Goal: Check status

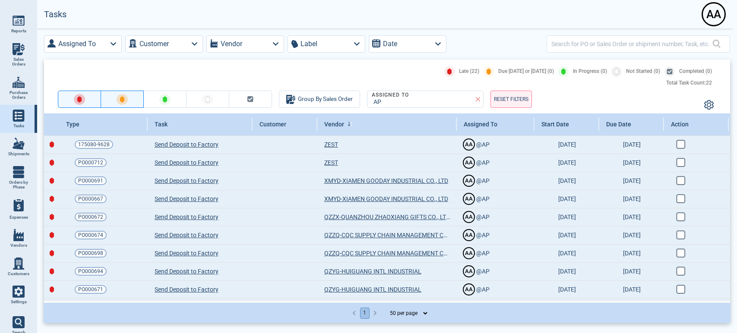
select select "50"
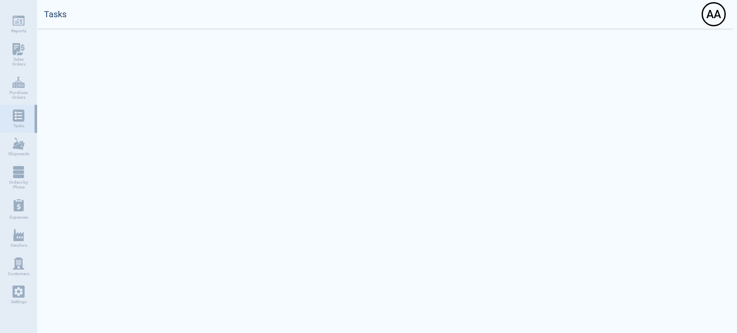
select select "50"
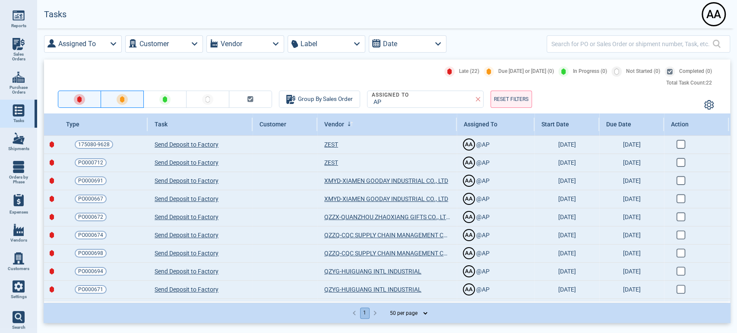
scroll to position [7, 0]
click at [10, 324] on li "Search" at bounding box center [18, 321] width 37 height 26
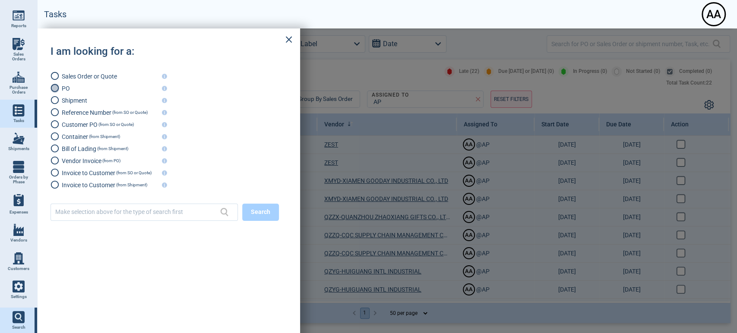
click at [54, 86] on input "radio" at bounding box center [55, 88] width 9 height 10
radio input "true"
click at [82, 204] on div at bounding box center [135, 212] width 161 height 17
paste input "PO000649"
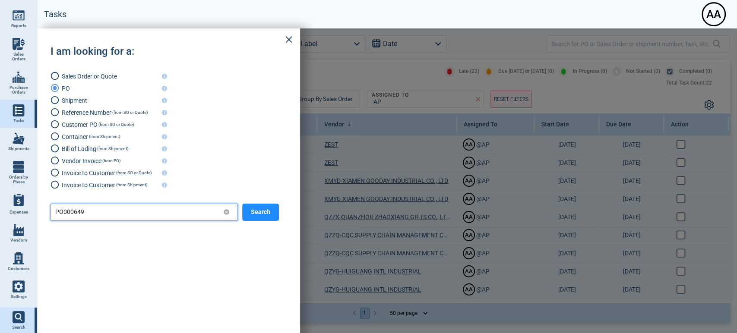
type input "PO000649"
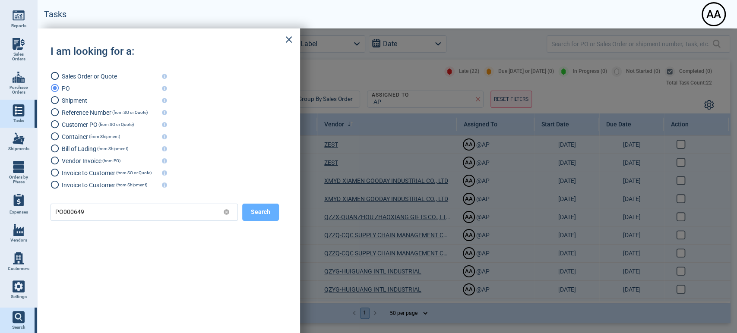
click at [253, 218] on button "Search" at bounding box center [260, 212] width 37 height 17
radio input "false"
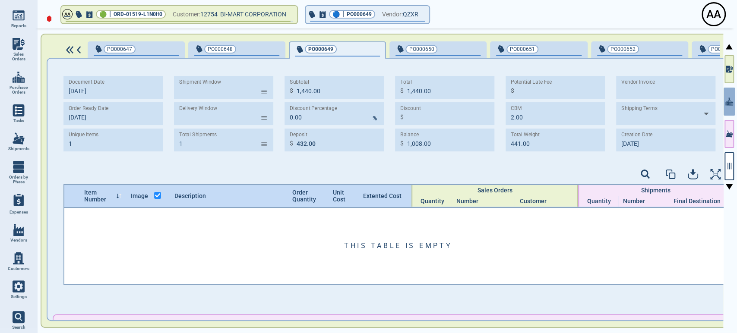
type input "7/25/25 -"
type input "8/25/25 -"
